Goal: Task Accomplishment & Management: Manage account settings

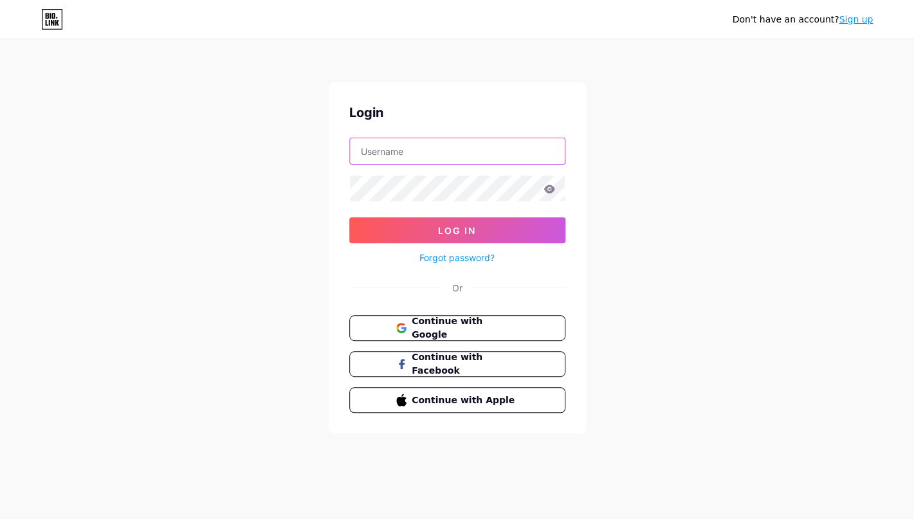
click at [405, 163] on input "text" at bounding box center [457, 151] width 215 height 26
click at [415, 154] on input "text" at bounding box center [457, 151] width 215 height 26
click at [504, 156] on input "s" at bounding box center [457, 151] width 215 height 26
click at [743, 314] on div "Don't have an account? Sign up Login sa Log In Forgot password? Or Continue wit…" at bounding box center [457, 237] width 914 height 475
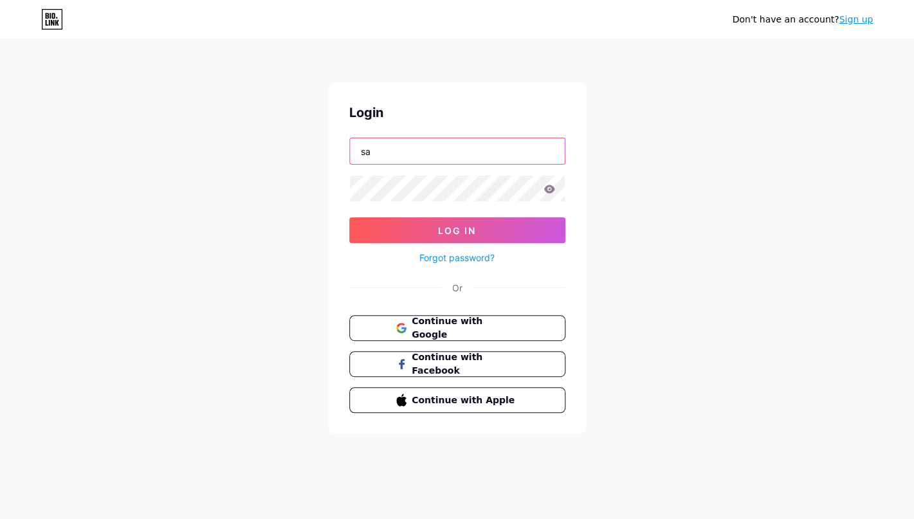
click at [391, 149] on input "sa" at bounding box center [457, 151] width 215 height 26
paste input "[URL][DOMAIN_NAME]"
type input "[URL][DOMAIN_NAME]"
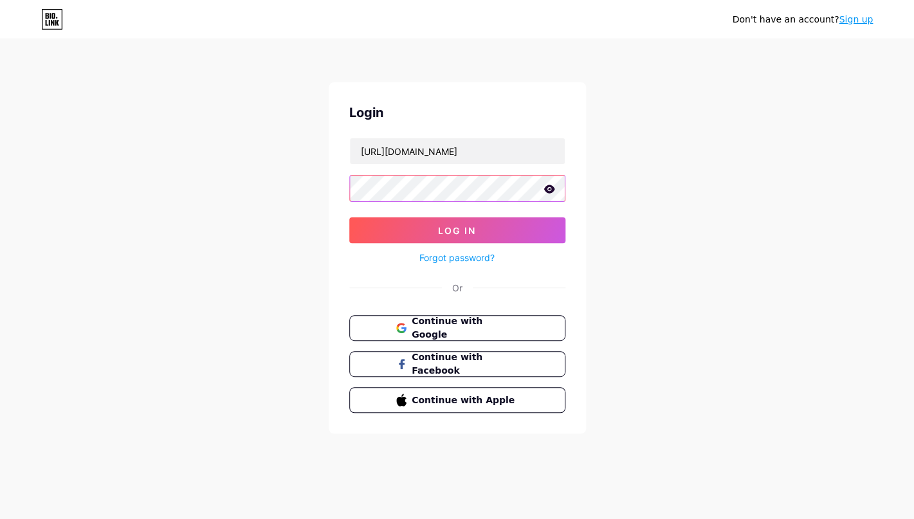
click at [349, 217] on button "Log In" at bounding box center [457, 230] width 216 height 26
